Goal: Use online tool/utility: Utilize a website feature to perform a specific function

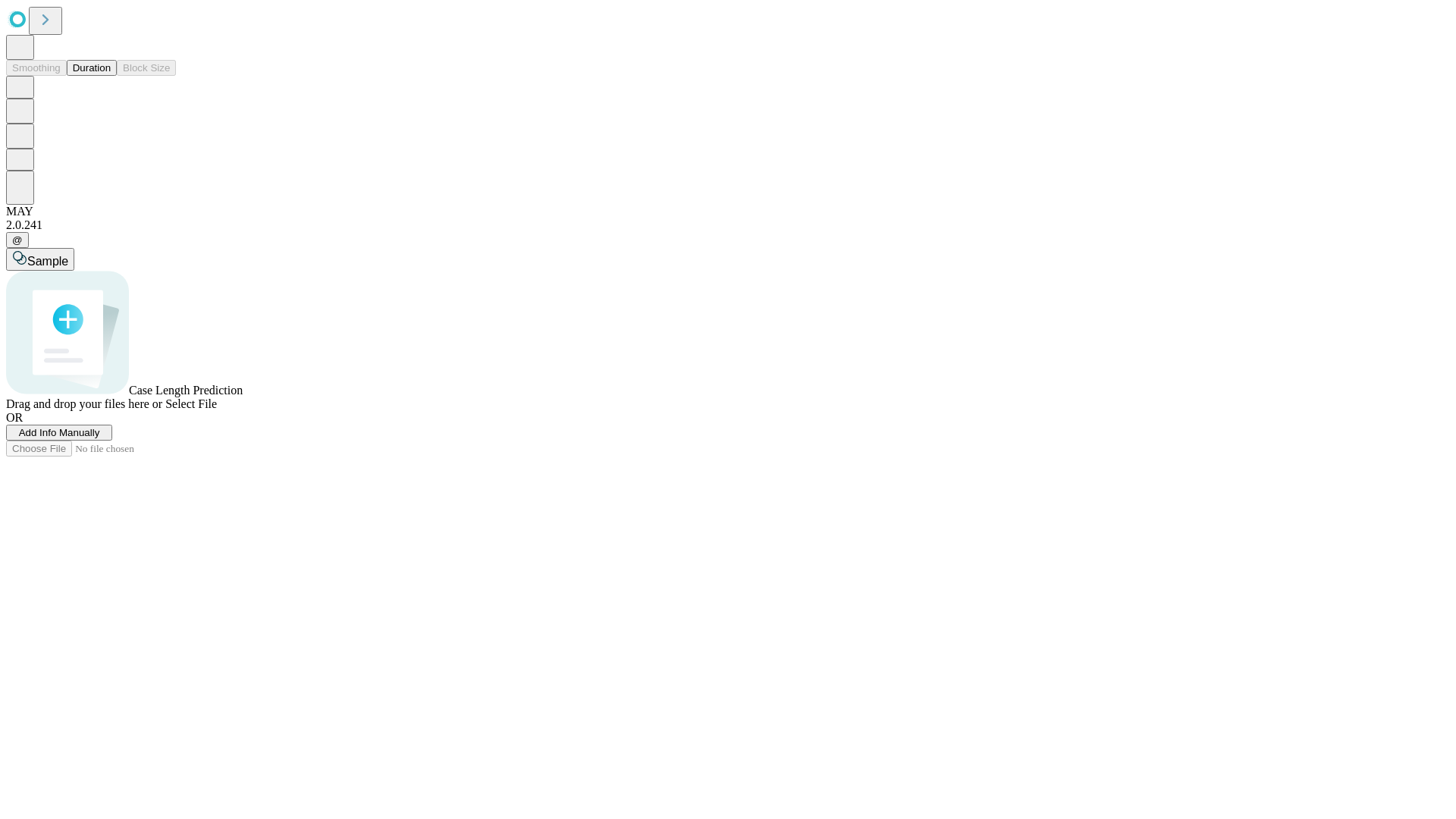
click at [111, 75] on button "Duration" at bounding box center [91, 68] width 50 height 16
click at [100, 438] on span "Add Info Manually" at bounding box center [59, 432] width 81 height 12
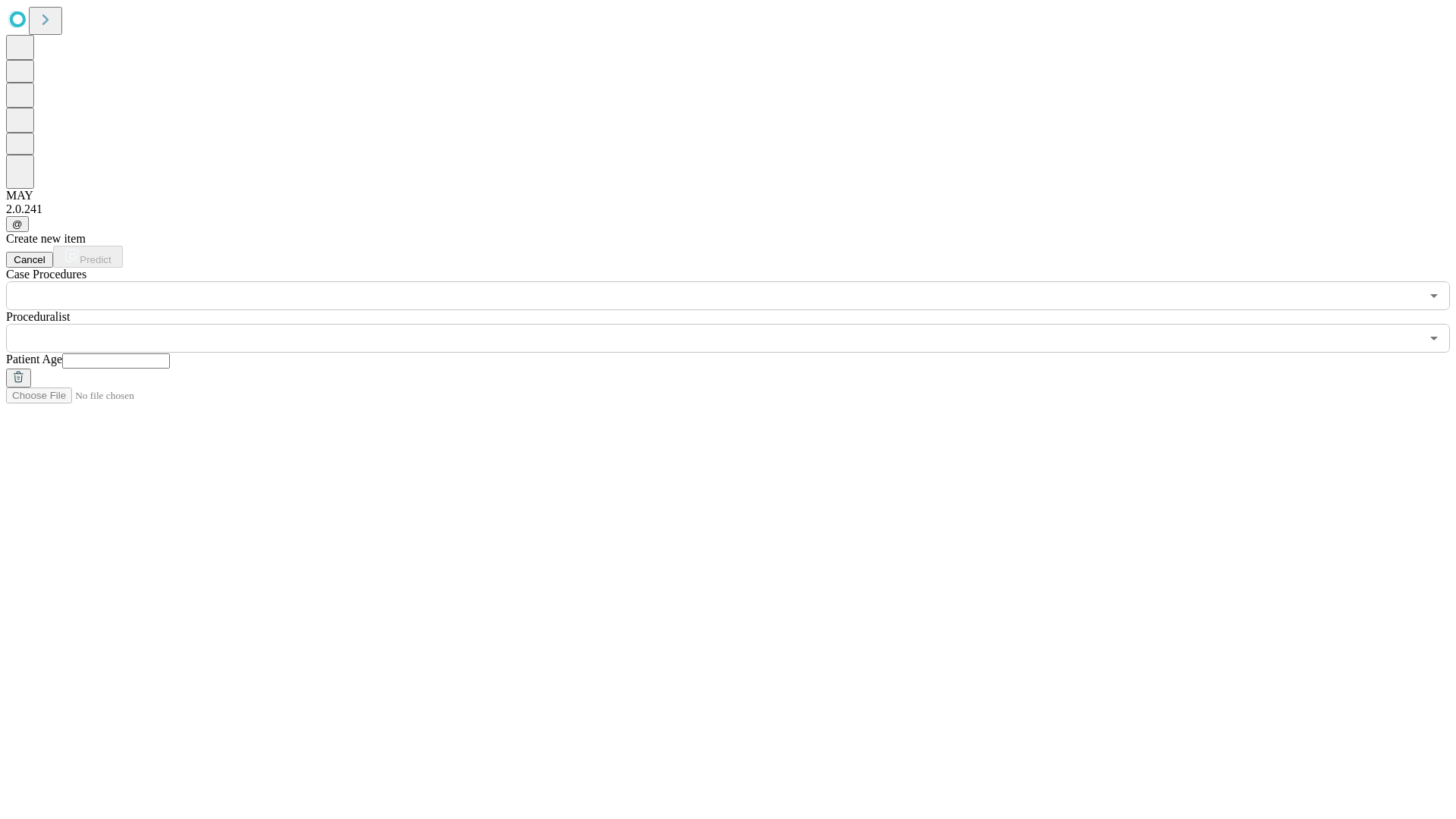
click at [169, 353] on input "text" at bounding box center [115, 360] width 107 height 15
type input "**"
click at [739, 324] on input "text" at bounding box center [713, 338] width 1414 height 28
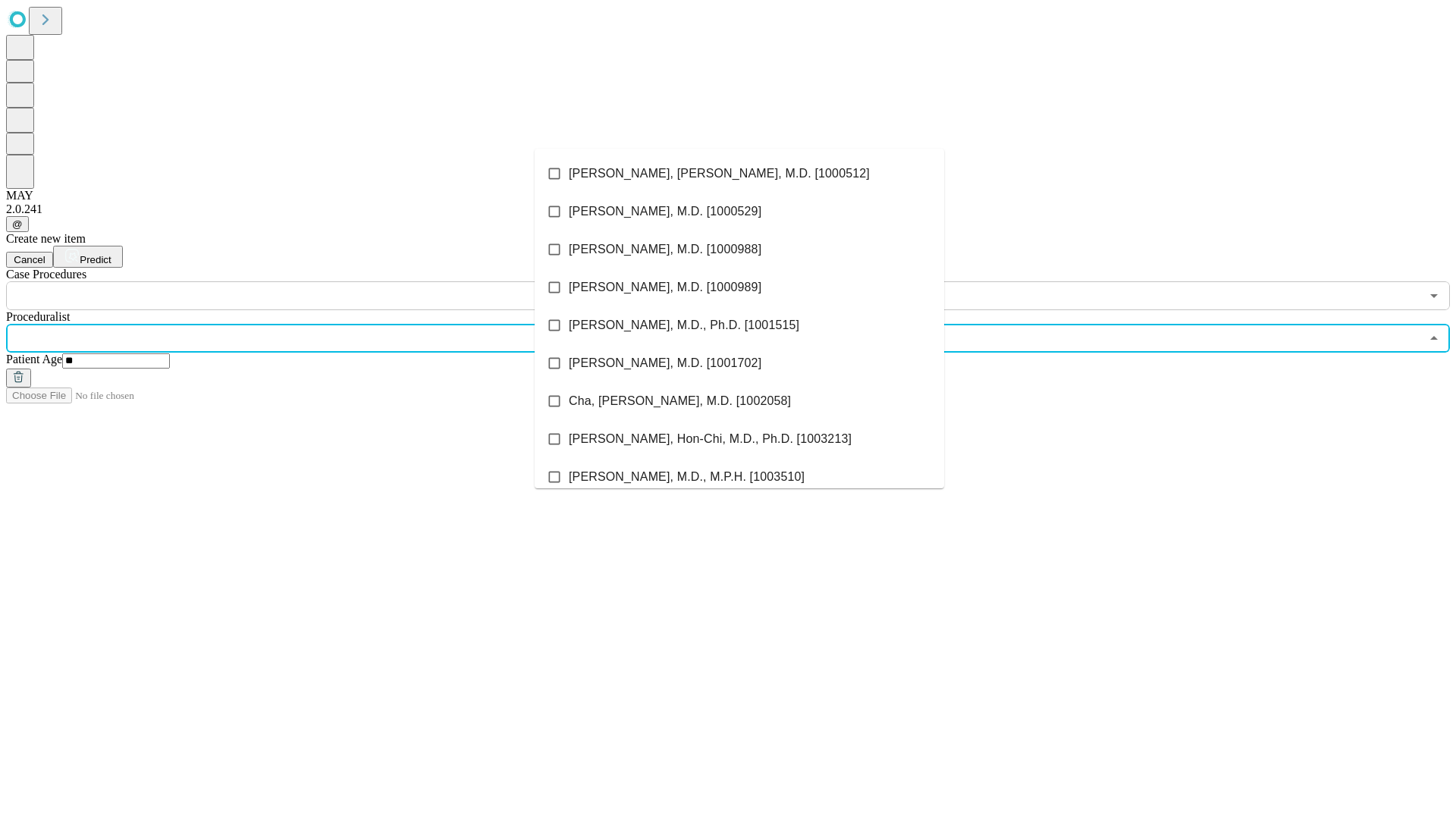
click at [739, 174] on li "[PERSON_NAME], [PERSON_NAME], M.D. [1000512]" at bounding box center [740, 173] width 410 height 38
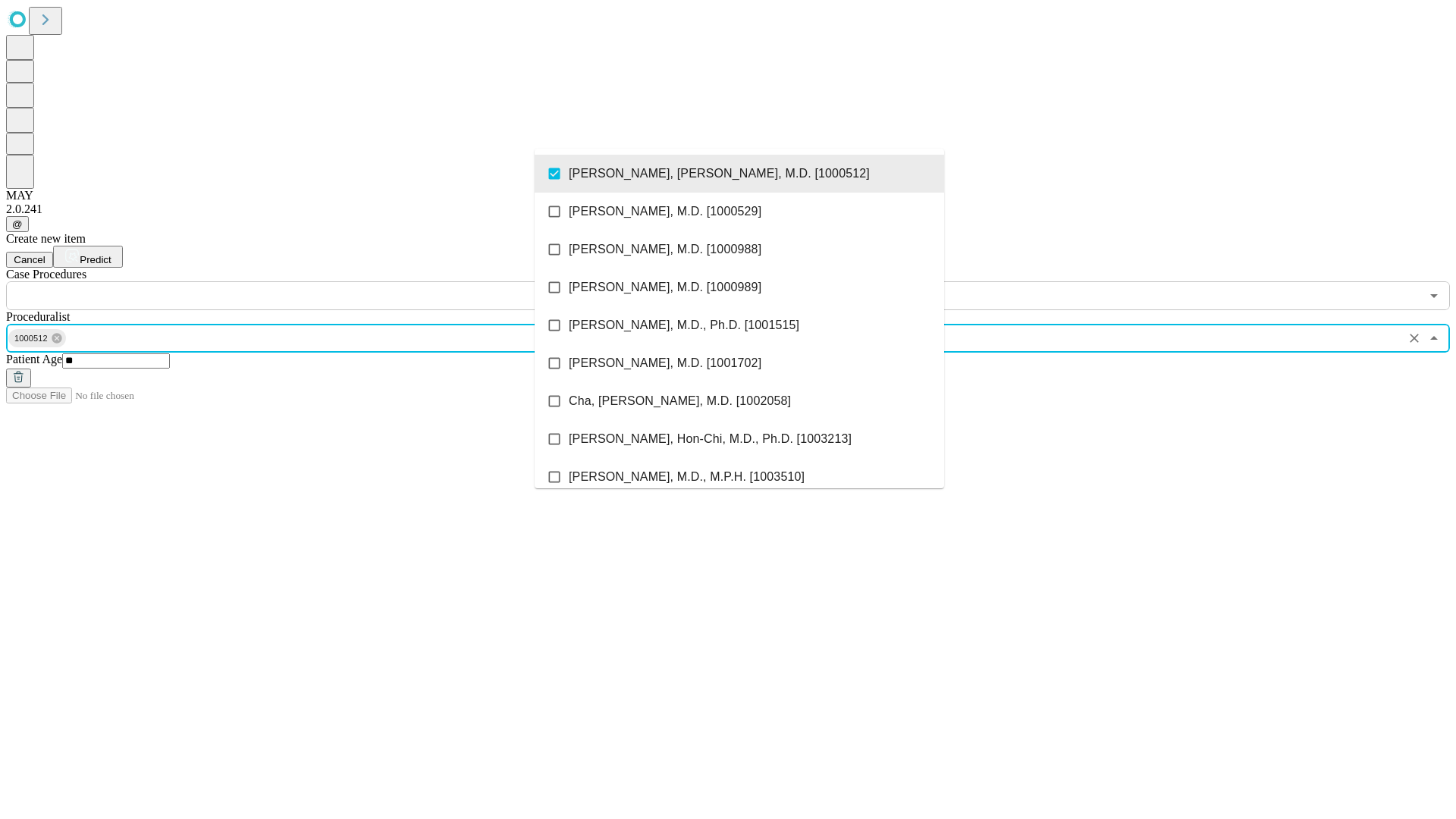
click at [319, 281] on input "text" at bounding box center [713, 295] width 1414 height 28
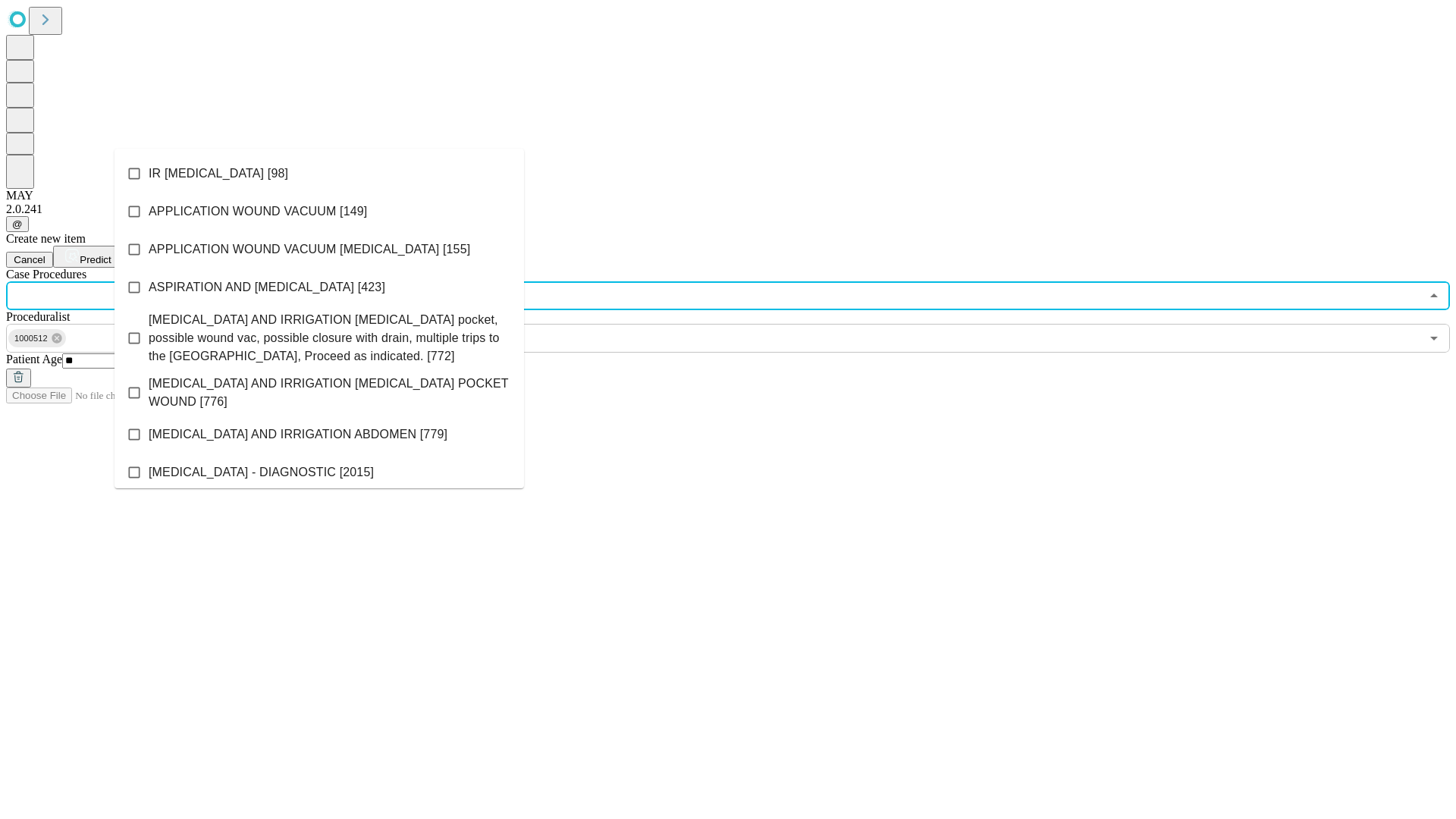
click at [319, 174] on li "IR [MEDICAL_DATA] [98]" at bounding box center [319, 173] width 410 height 38
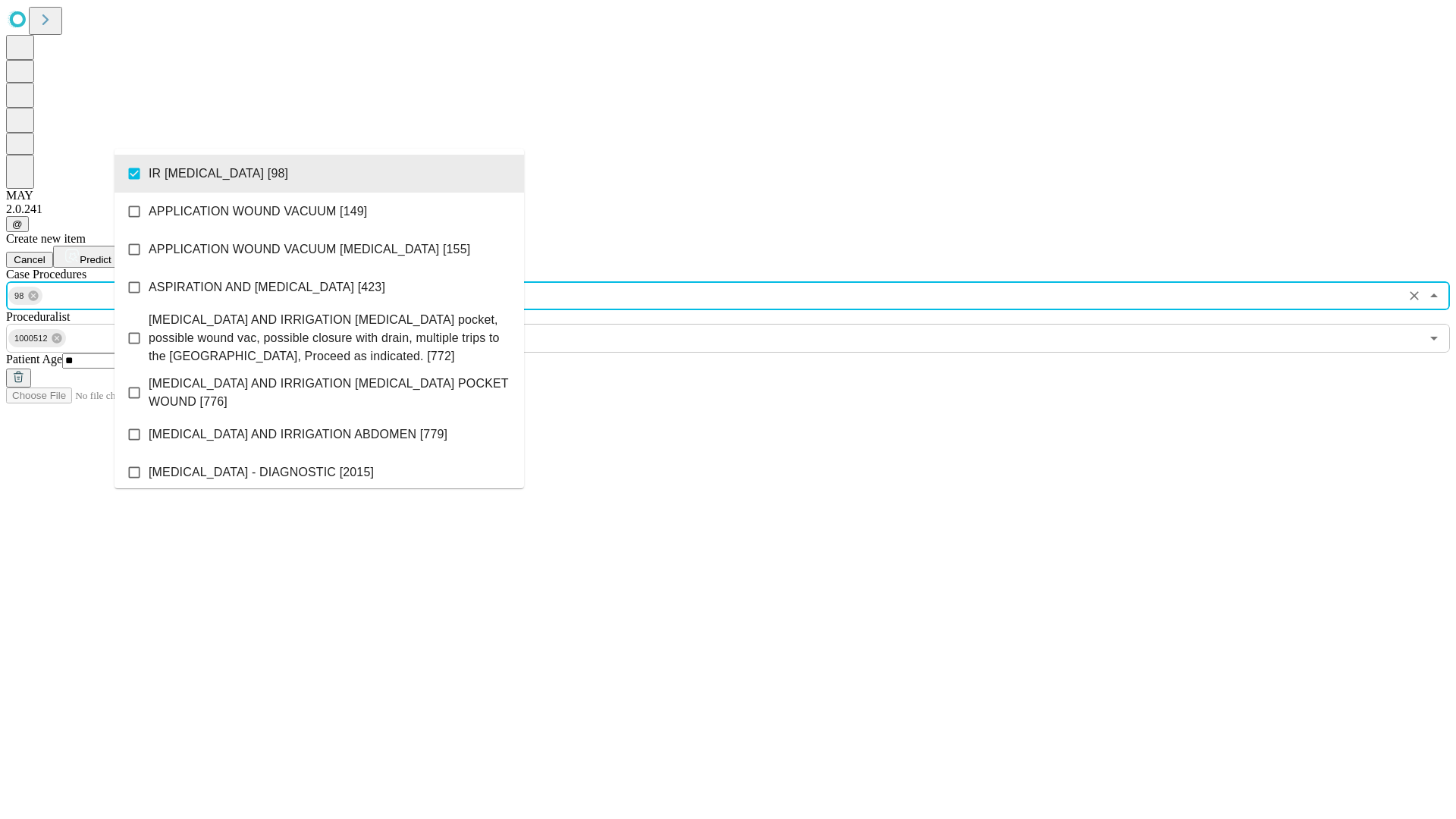
click at [111, 254] on span "Predict" at bounding box center [95, 259] width 31 height 12
